Goal: Information Seeking & Learning: Learn about a topic

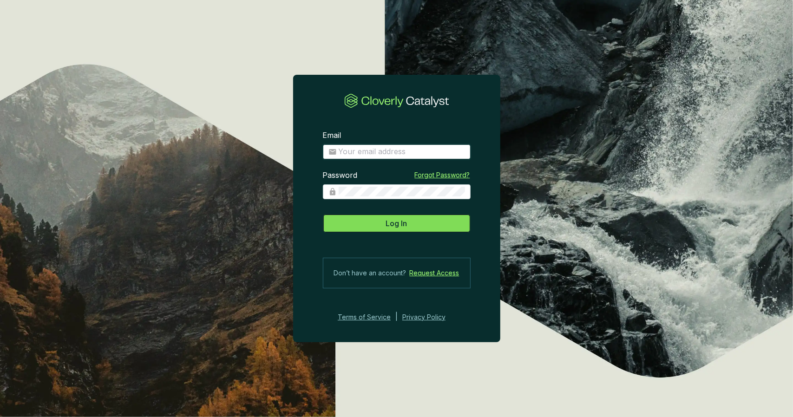
type input "[PERSON_NAME][EMAIL_ADDRESS][DOMAIN_NAME]"
click at [379, 228] on button "Log In" at bounding box center [397, 223] width 148 height 19
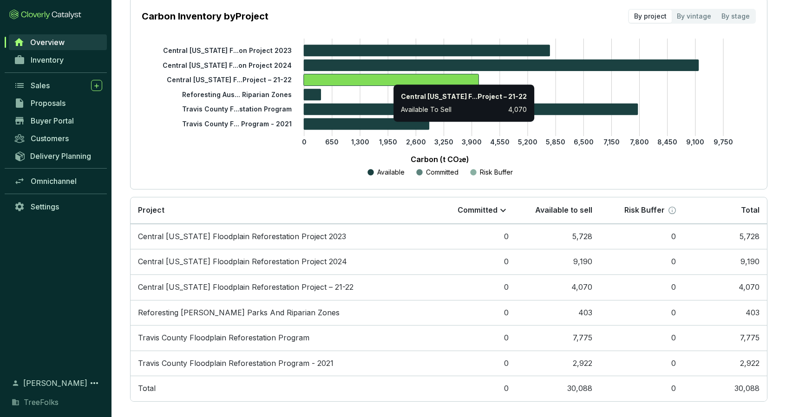
scroll to position [152, 0]
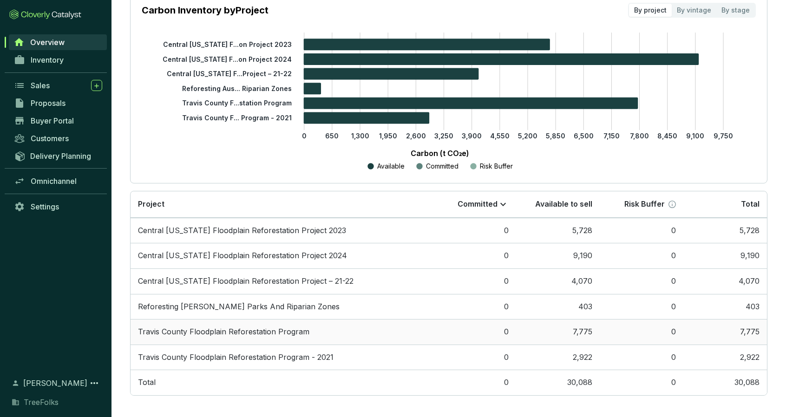
click at [362, 336] on td "Travis County Floodplain Reforestation Program" at bounding box center [282, 332] width 302 height 26
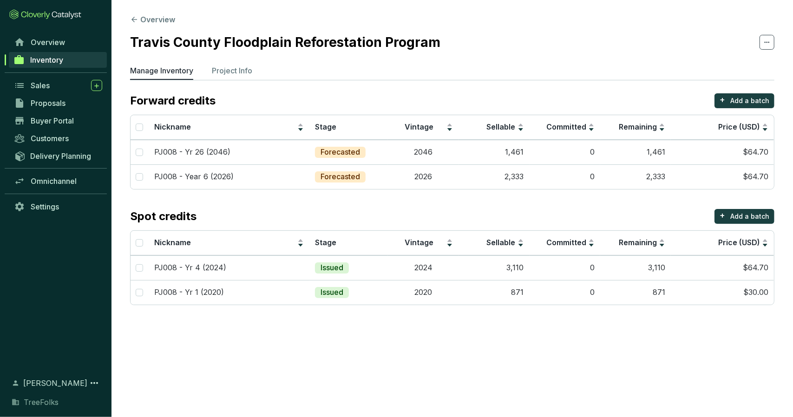
click at [327, 381] on section "Overview Travis County Floodplain Reforestation Program Manage Inventory Projec…" at bounding box center [396, 208] width 793 height 417
click at [144, 20] on button "Overview" at bounding box center [152, 19] width 45 height 11
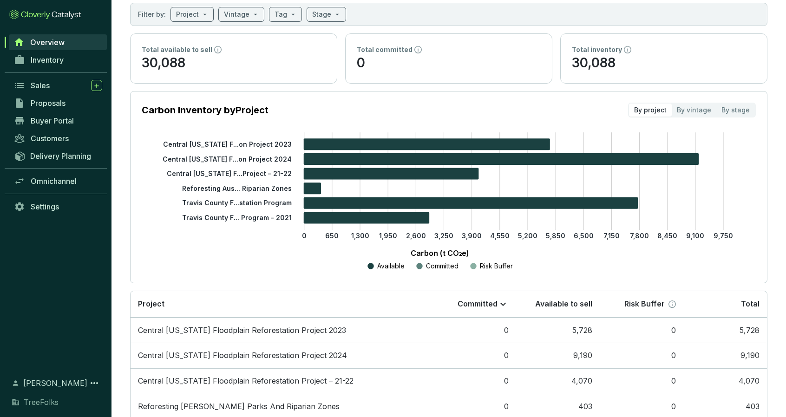
scroll to position [152, 0]
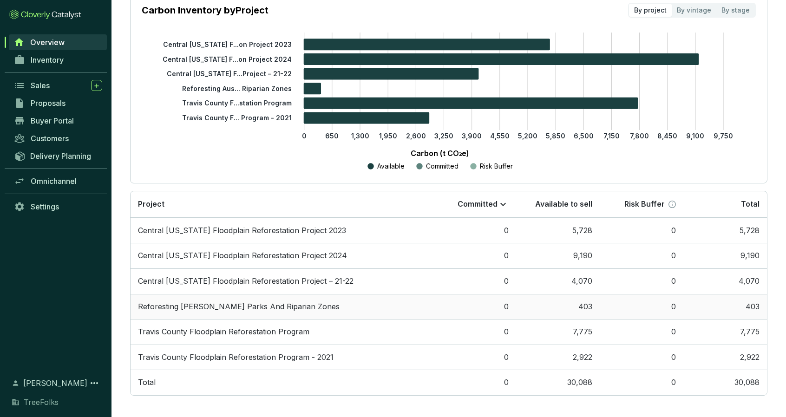
click at [286, 300] on td "Reforesting [PERSON_NAME] Parks And Riparian Zones" at bounding box center [282, 307] width 302 height 26
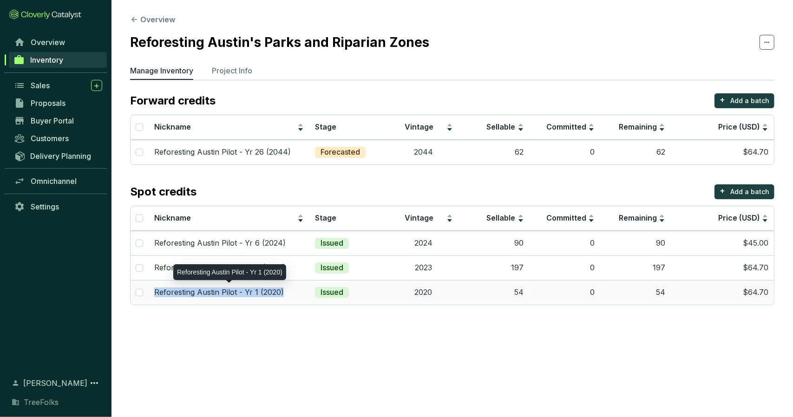
drag, startPoint x: 289, startPoint y: 292, endPoint x: 154, endPoint y: 293, distance: 134.7
click at [154, 293] on div "Reforesting Austin Pilot - Yr 1 (2020)" at bounding box center [229, 292] width 150 height 10
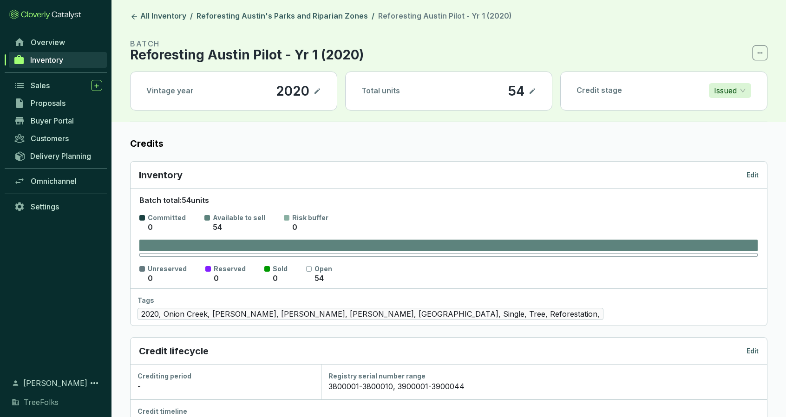
click at [355, 54] on p "Reforesting Austin Pilot - Yr 1 (2020)" at bounding box center [247, 54] width 234 height 11
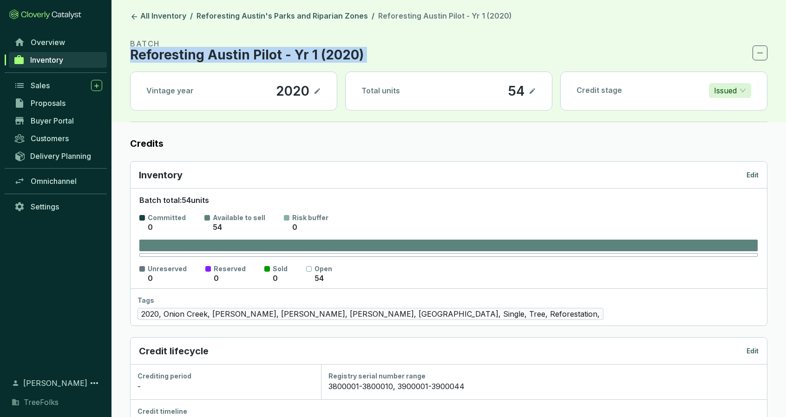
click at [355, 54] on p "Reforesting Austin Pilot - Yr 1 (2020)" at bounding box center [247, 54] width 234 height 11
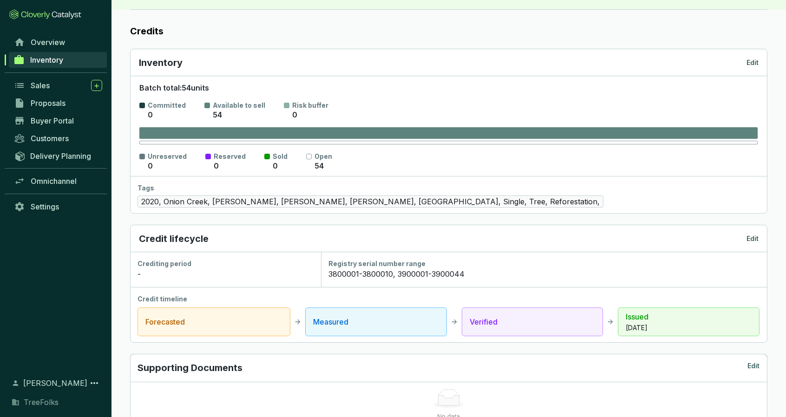
scroll to position [46, 0]
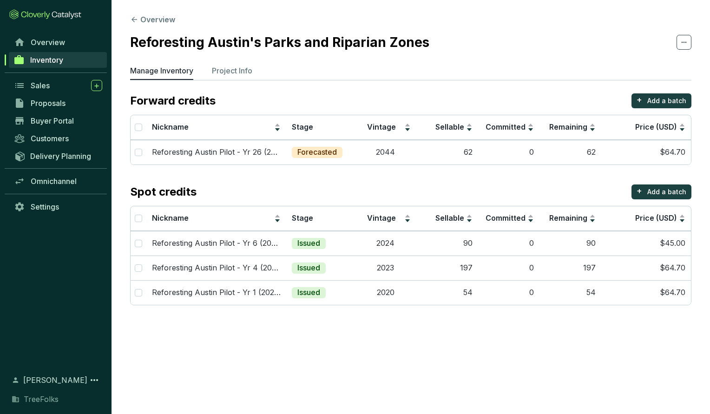
click at [368, 322] on section "Overview Reforesting Austin's Parks and Riparian Zones Manage Inventory Project…" at bounding box center [355, 207] width 710 height 414
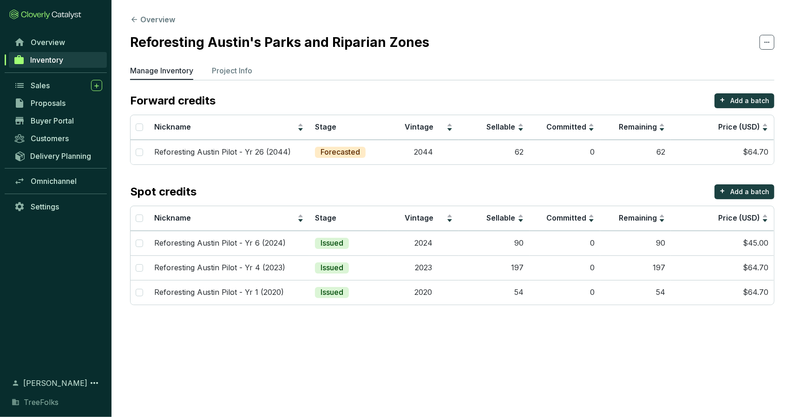
click at [310, 372] on section "Overview Reforesting Austin's Parks and Riparian Zones Manage Inventory Project…" at bounding box center [396, 208] width 793 height 417
click at [168, 23] on button "Overview" at bounding box center [152, 19] width 45 height 11
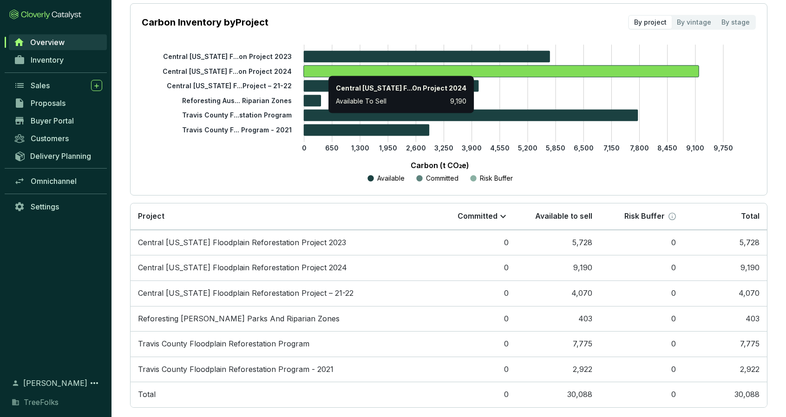
scroll to position [152, 0]
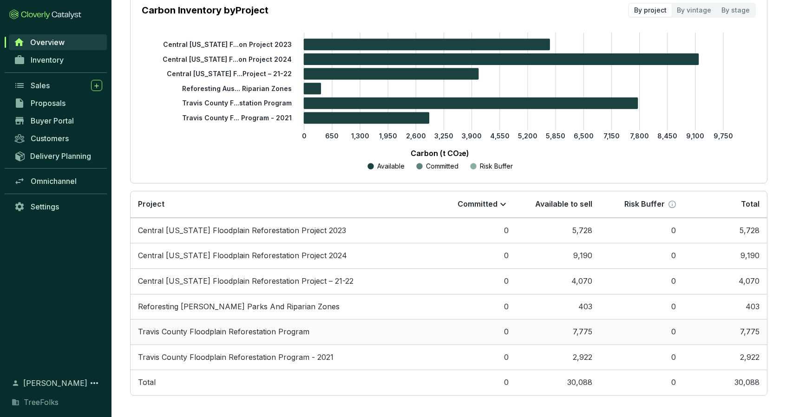
click at [309, 324] on td "Travis County Floodplain Reforestation Program" at bounding box center [282, 332] width 302 height 26
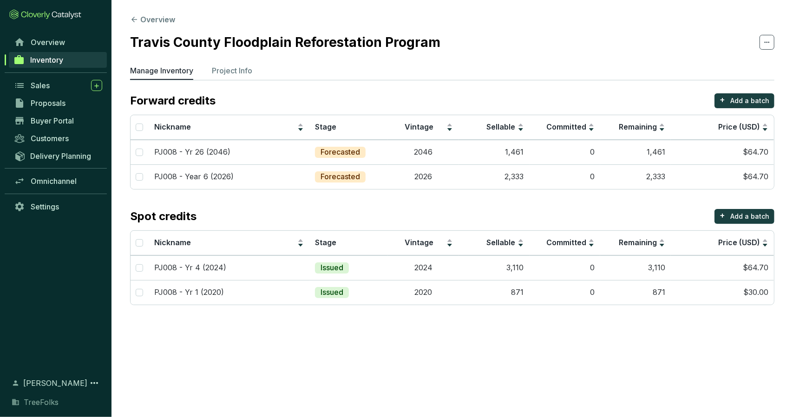
click at [228, 19] on section "Overview Travis County Floodplain Reforestation Program Manage Inventory Projec…" at bounding box center [451, 162] width 681 height 324
click at [168, 22] on button "Overview" at bounding box center [152, 19] width 45 height 11
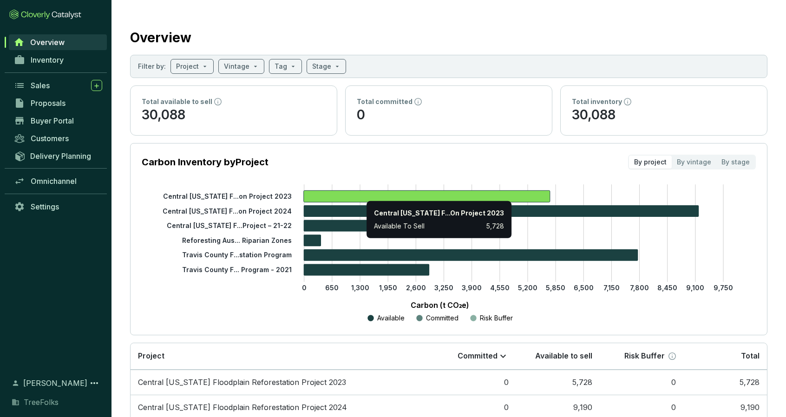
scroll to position [139, 0]
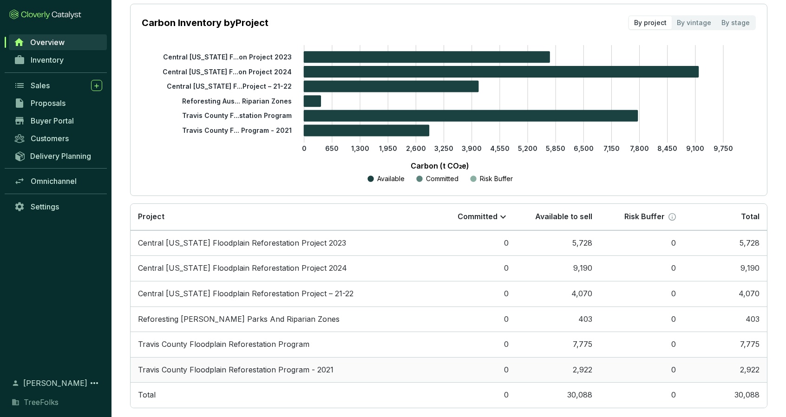
click at [328, 368] on td "Travis County Floodplain Reforestation Program - 2021" at bounding box center [282, 370] width 302 height 26
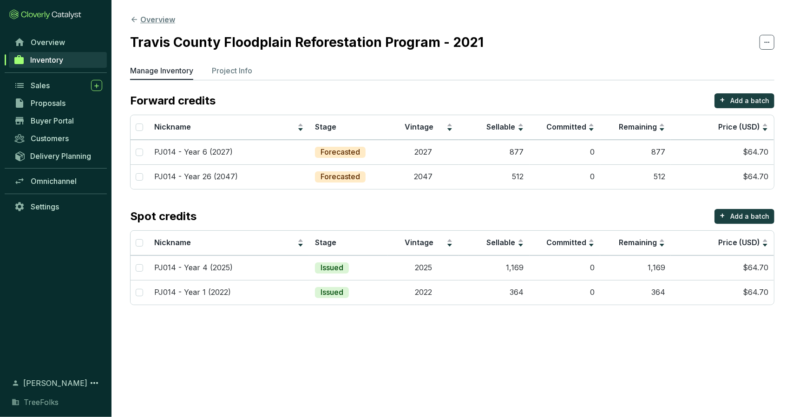
click at [146, 20] on button "Overview" at bounding box center [152, 19] width 45 height 11
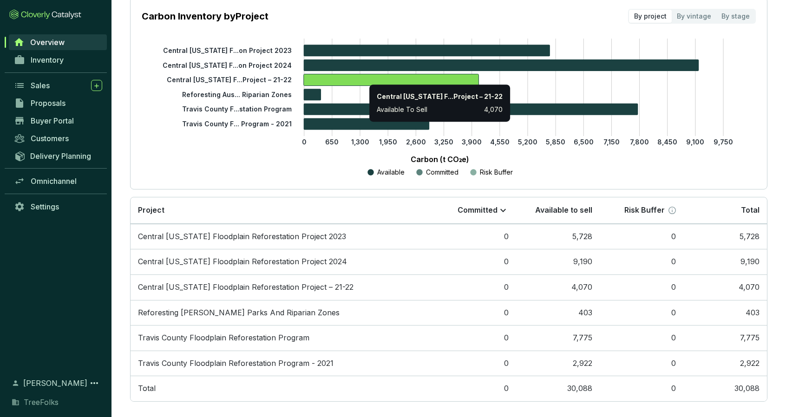
scroll to position [152, 0]
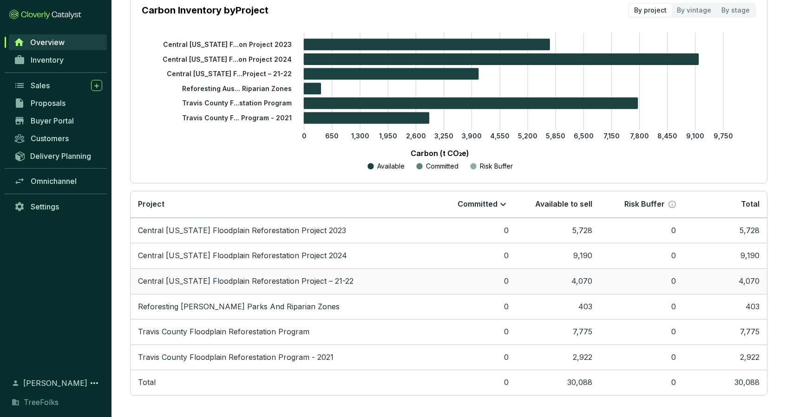
click at [366, 280] on td "Central [US_STATE] Floodplain Reforestation Project – 21-22" at bounding box center [282, 281] width 302 height 26
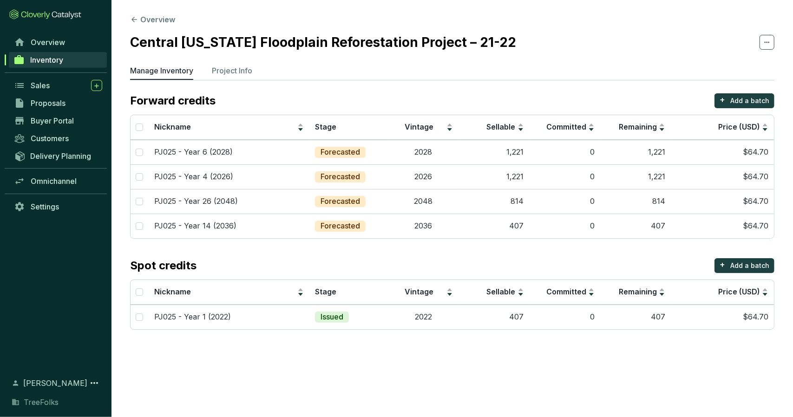
click at [313, 361] on section "Overview Central [US_STATE] Floodplain Reforestation Project – 21-22 Manage Inv…" at bounding box center [396, 208] width 793 height 417
click at [165, 20] on button "Overview" at bounding box center [152, 19] width 45 height 11
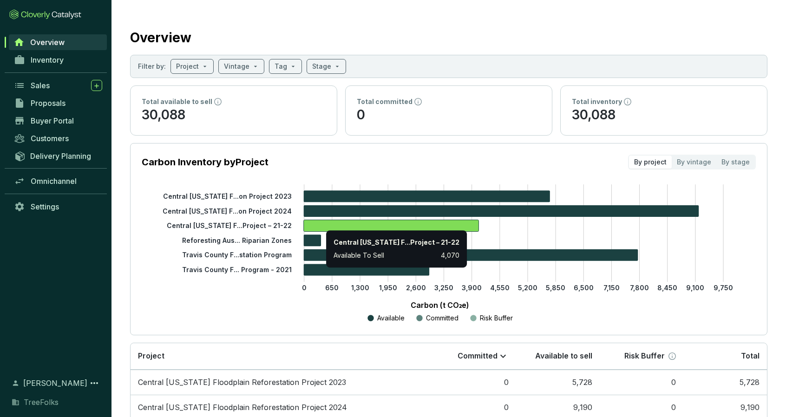
scroll to position [152, 0]
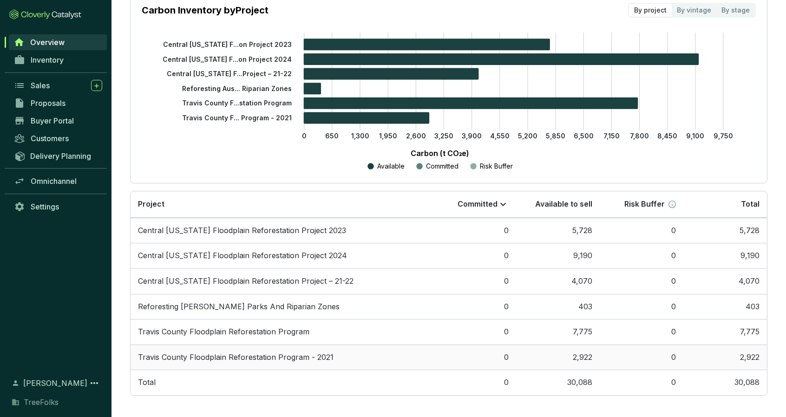
click at [338, 359] on td "Travis County Floodplain Reforestation Program - 2021" at bounding box center [282, 358] width 302 height 26
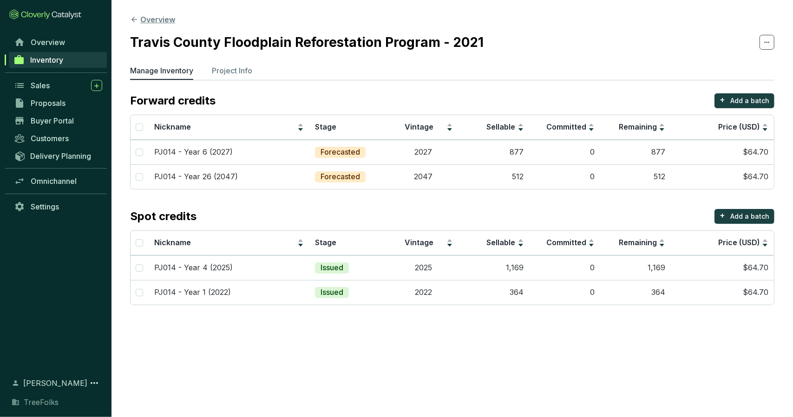
click at [144, 19] on button "Overview" at bounding box center [152, 19] width 45 height 11
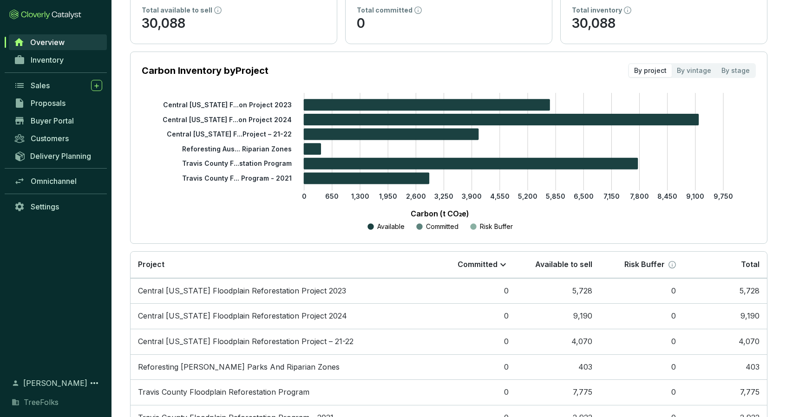
scroll to position [152, 0]
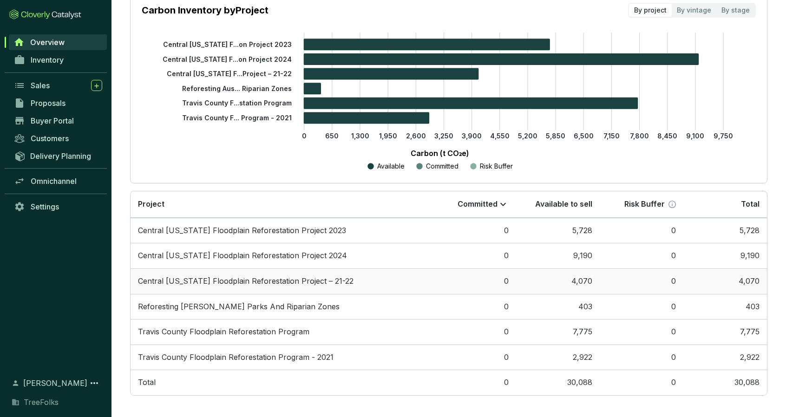
click at [320, 275] on td "Central [US_STATE] Floodplain Reforestation Project – 21-22" at bounding box center [282, 281] width 302 height 26
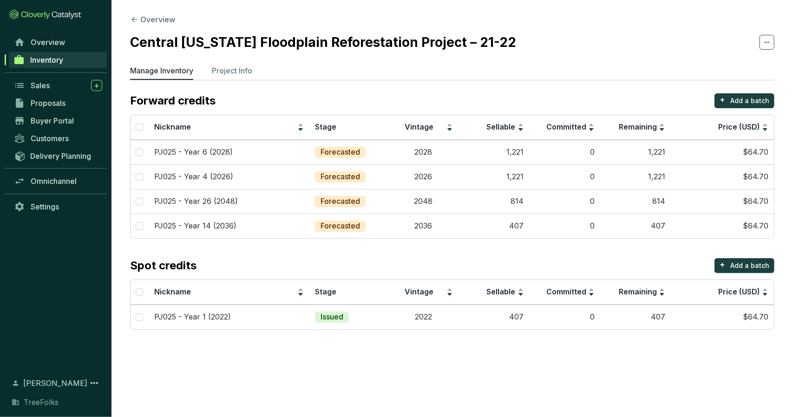
click at [291, 381] on section "Overview Central [US_STATE] Floodplain Reforestation Project – 21-22 Manage Inv…" at bounding box center [396, 208] width 793 height 417
click at [147, 22] on button "Overview" at bounding box center [152, 19] width 45 height 11
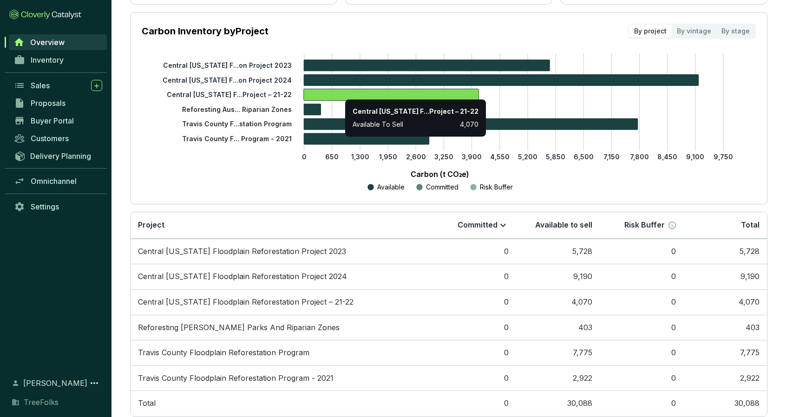
scroll to position [139, 0]
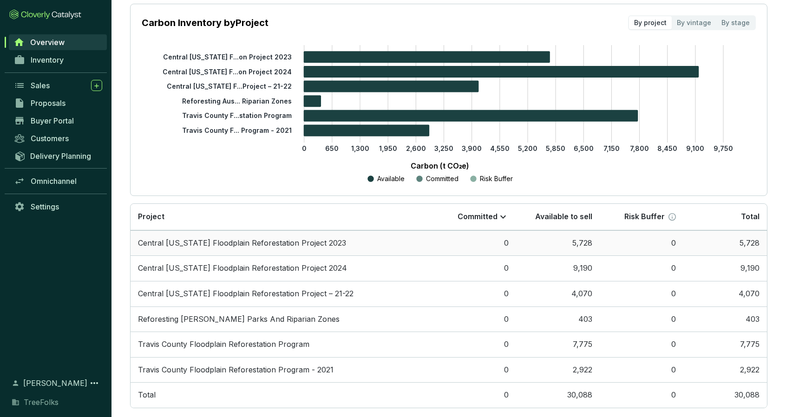
click at [386, 239] on td "Central [US_STATE] Floodplain Reforestation Project 2023" at bounding box center [282, 243] width 302 height 26
